Goal: Task Accomplishment & Management: Complete application form

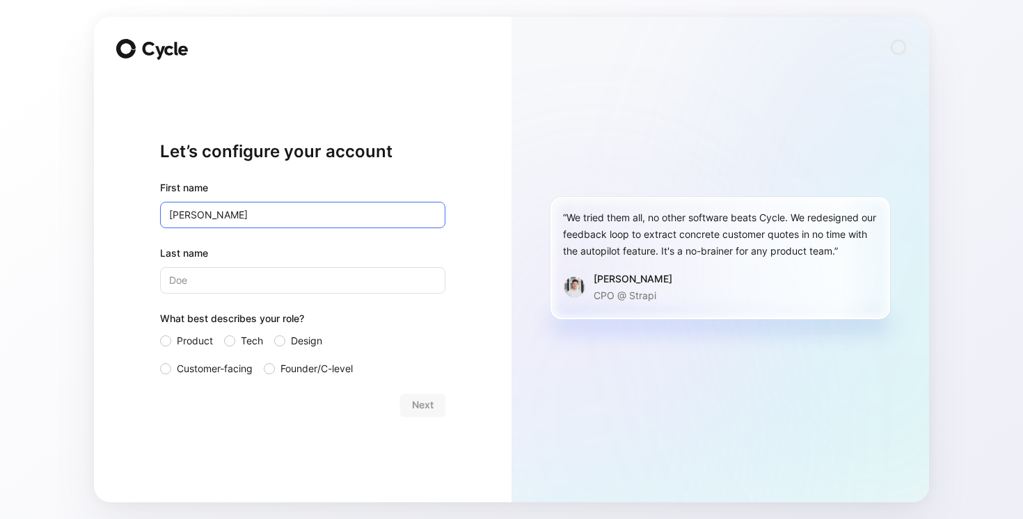
type input "[PERSON_NAME]"
type input "Bensoussan"
click at [175, 338] on label "Product" at bounding box center [186, 341] width 53 height 17
click at [160, 333] on input "Product" at bounding box center [160, 333] width 0 height 0
click at [429, 402] on span "Next" at bounding box center [423, 405] width 22 height 17
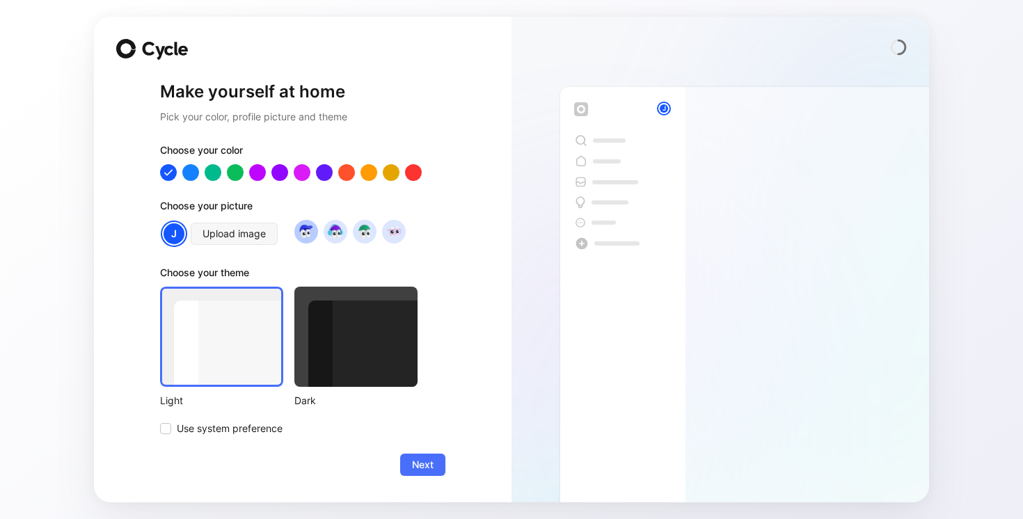
click at [309, 232] on img at bounding box center [306, 231] width 19 height 19
click at [258, 426] on span "Use system preference" at bounding box center [230, 428] width 106 height 17
click at [160, 420] on input "Use system preference" at bounding box center [160, 420] width 0 height 0
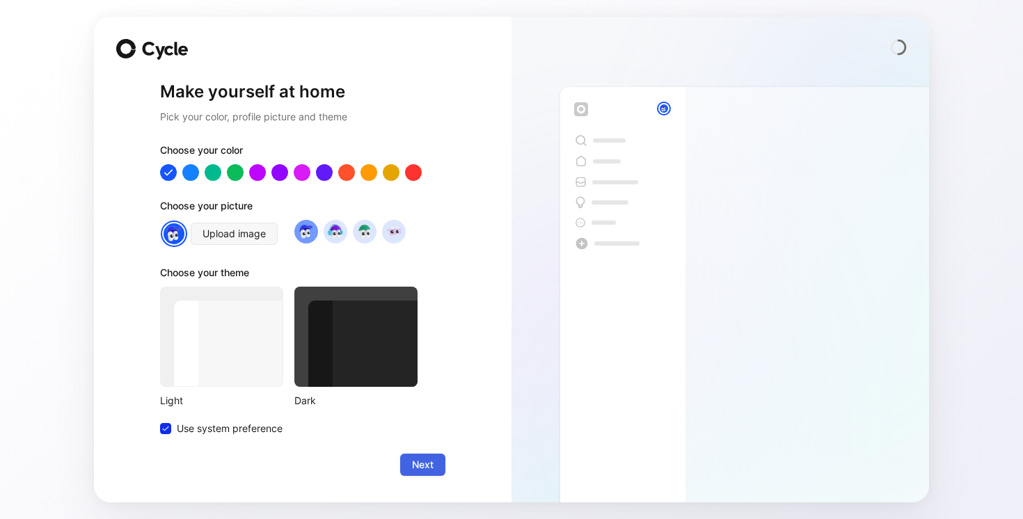
click at [431, 455] on button "Next" at bounding box center [422, 465] width 45 height 22
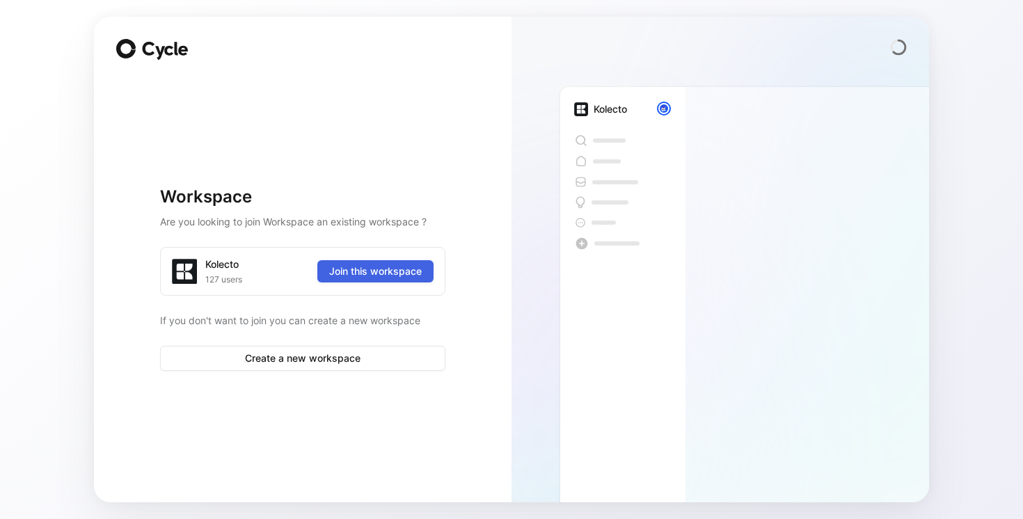
click at [381, 275] on span "Join this workspace" at bounding box center [375, 271] width 93 height 17
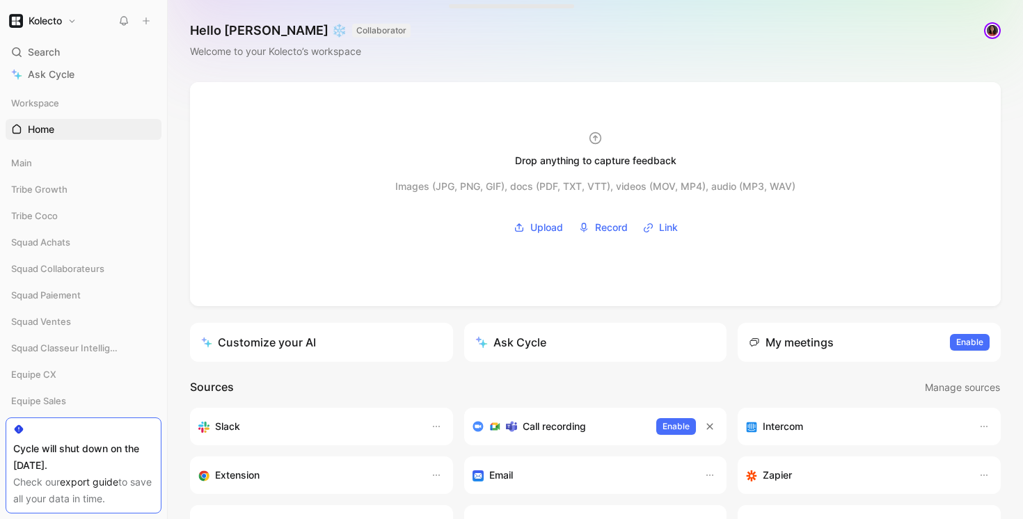
click at [84, 17] on div "Kolecto" at bounding box center [81, 20] width 150 height 19
click at [74, 17] on button "Kolecto" at bounding box center [43, 20] width 74 height 19
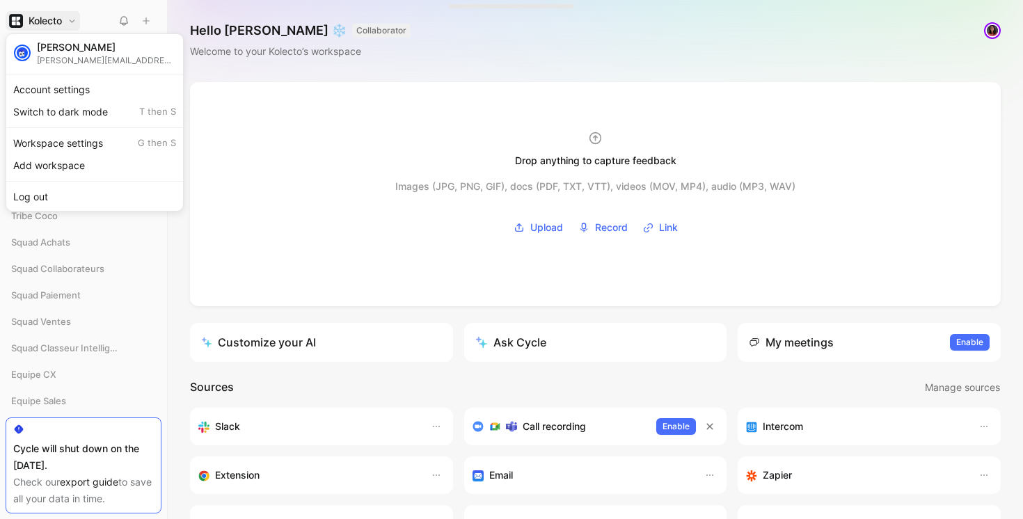
click at [74, 17] on div at bounding box center [511, 259] width 1023 height 519
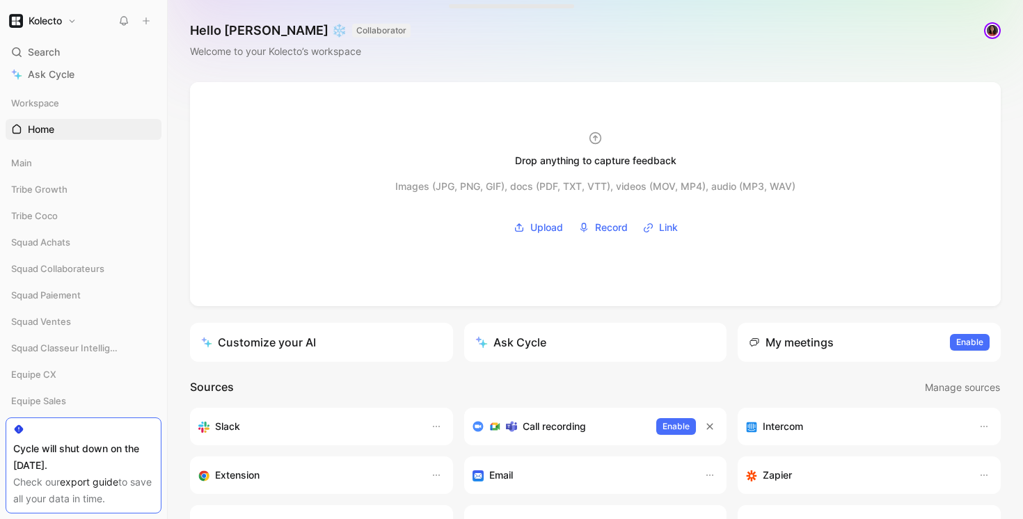
click at [74, 17] on button "Kolecto" at bounding box center [43, 20] width 74 height 19
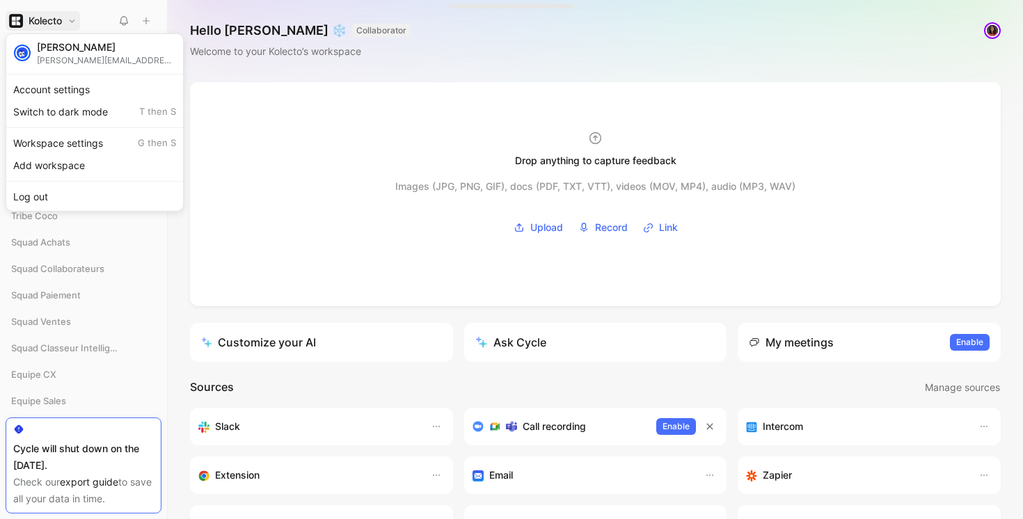
click at [74, 17] on div at bounding box center [511, 259] width 1023 height 519
